Goal: Task Accomplishment & Management: Manage account settings

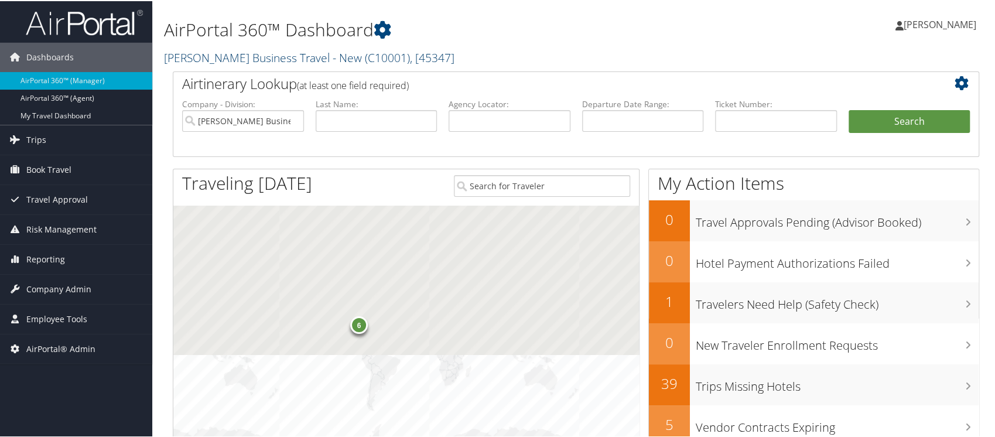
click at [221, 53] on link "Christopherson Business Travel - New ( C10001 ) , [ 45347 ]" at bounding box center [309, 57] width 290 height 16
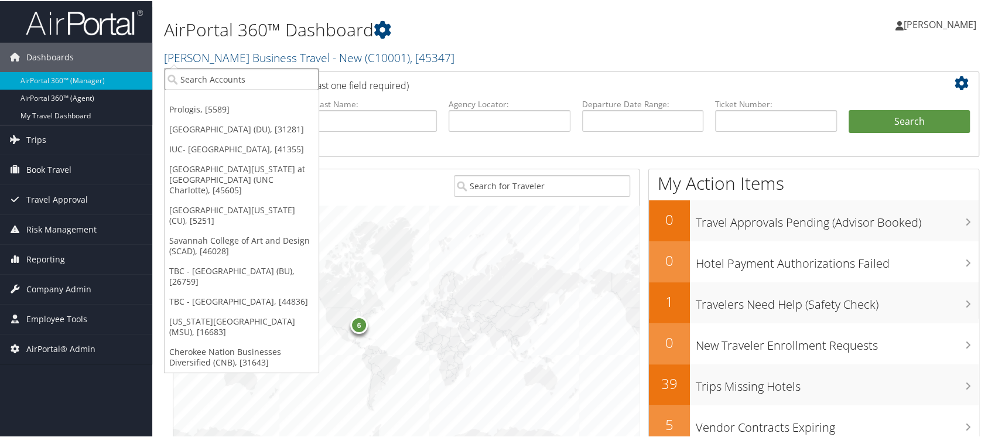
click at [235, 84] on input "search" at bounding box center [242, 78] width 154 height 22
type input "sage"
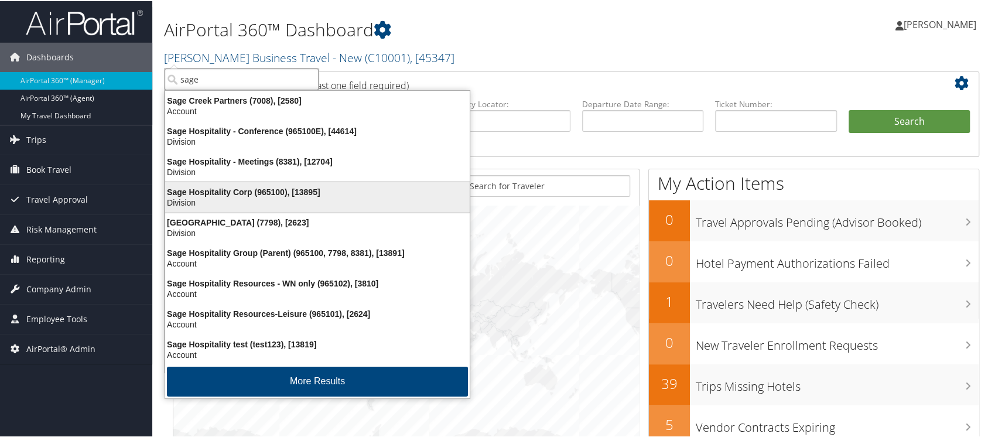
click at [228, 194] on div "Sage Hospitality Corp (965100), [13895]" at bounding box center [317, 191] width 319 height 11
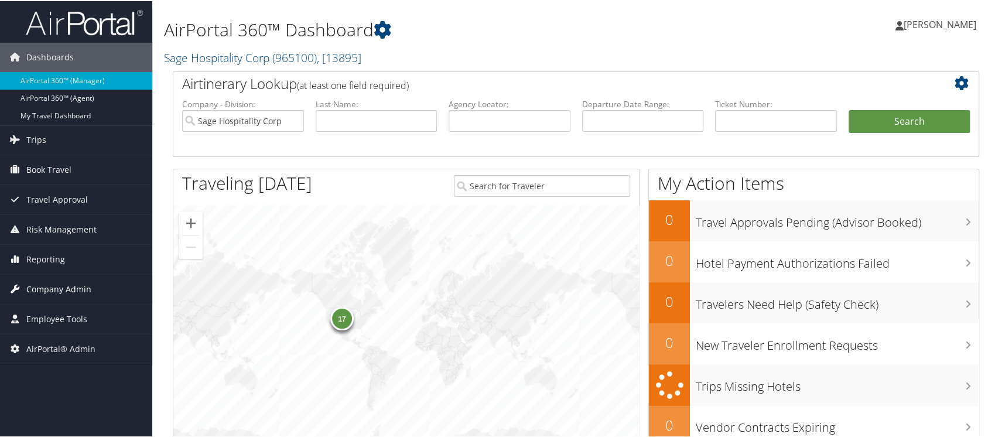
click at [64, 283] on span "Company Admin" at bounding box center [58, 287] width 65 height 29
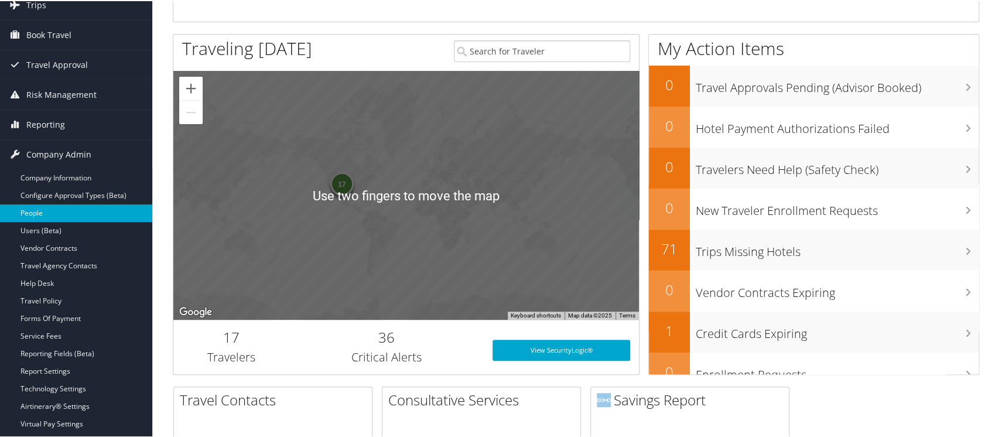
scroll to position [136, 0]
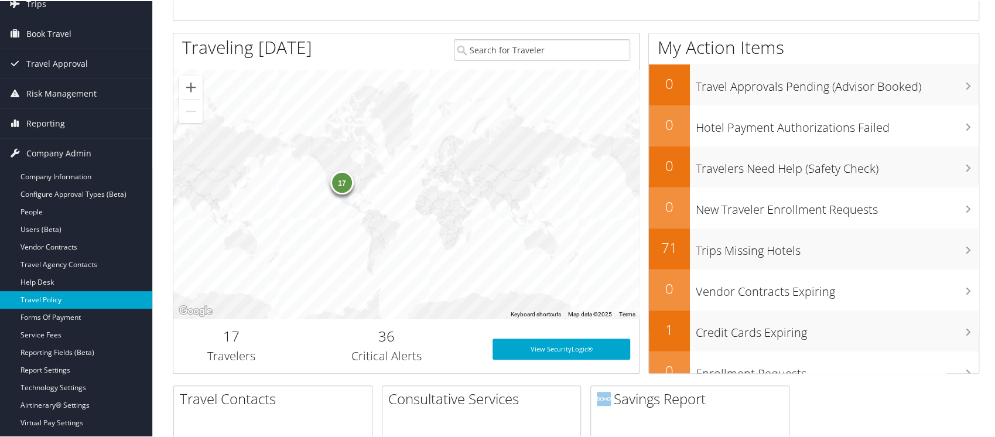
click at [88, 303] on link "Travel Policy" at bounding box center [76, 299] width 152 height 18
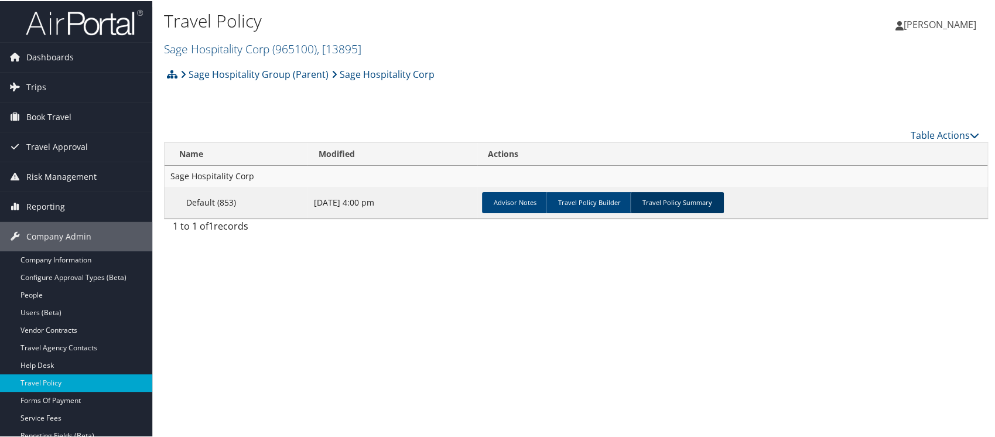
click at [673, 203] on link "Travel Policy Summary" at bounding box center [677, 201] width 94 height 21
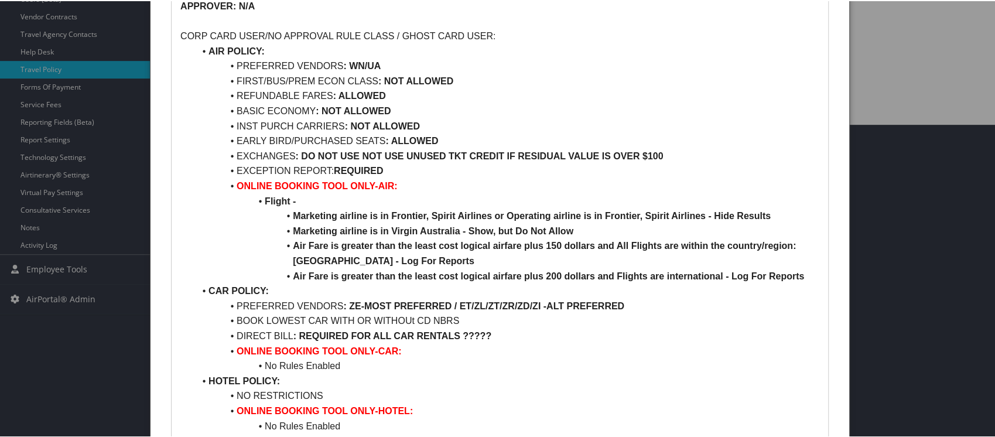
scroll to position [316, 0]
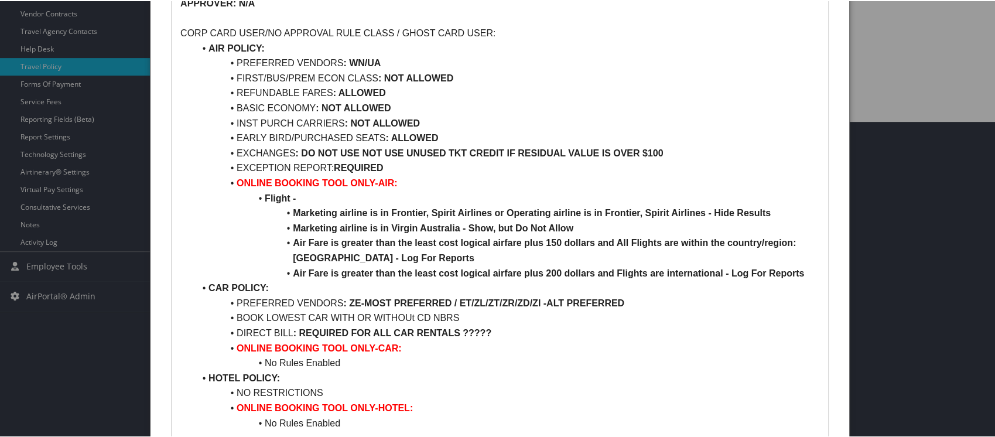
drag, startPoint x: 994, startPoint y: 307, endPoint x: 998, endPoint y: 326, distance: 19.9
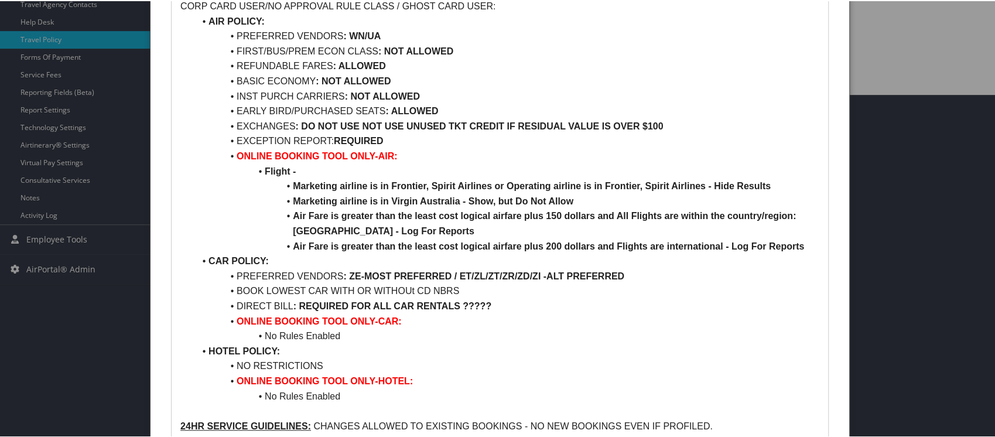
scroll to position [345, 0]
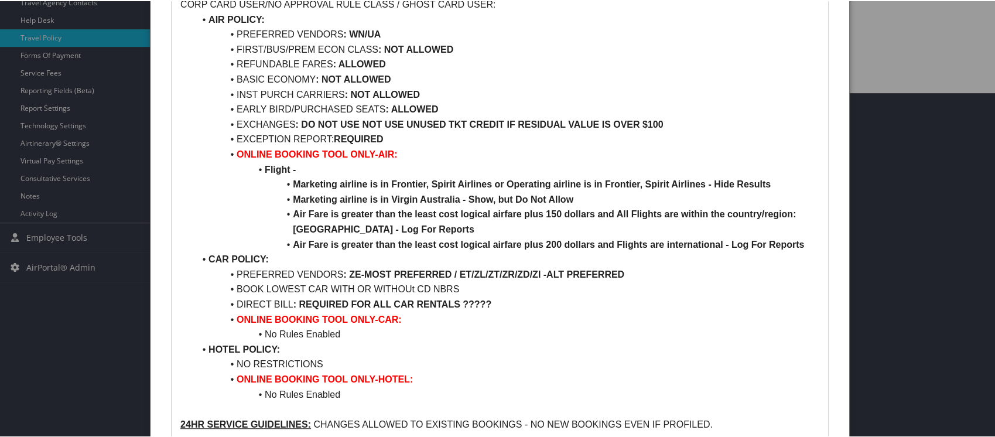
click at [0, 93] on div at bounding box center [499, 218] width 999 height 437
